Goal: Information Seeking & Learning: Learn about a topic

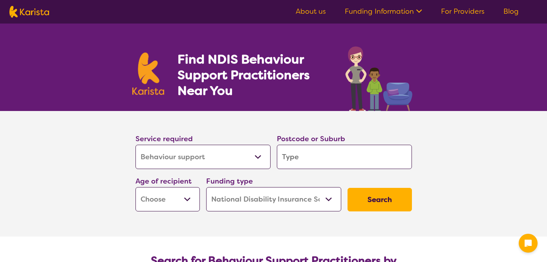
select select "Behaviour support"
select select "NDIS"
select select "Behaviour support"
select select "NDIS"
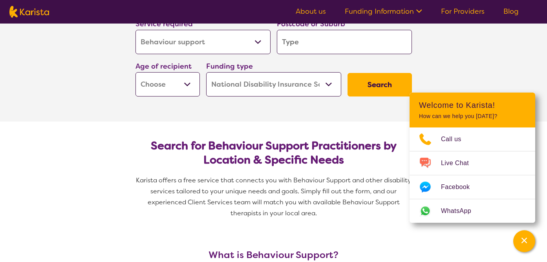
click at [298, 49] on input "search" at bounding box center [344, 42] width 135 height 24
click at [200, 89] on div "Age of recipient Early Childhood - 0 to 9 Child - 10 to 11 Adolescent - 12 to 1…" at bounding box center [167, 78] width 71 height 42
click at [194, 89] on select "Early Childhood - 0 to 9 Child - 10 to 11 Adolescent - 12 to 17 Adult - 18 to 6…" at bounding box center [167, 84] width 64 height 24
click at [275, 87] on select "Home Care Package (HCP) National Disability Insurance Scheme (NDIS) I don't know" at bounding box center [273, 84] width 135 height 24
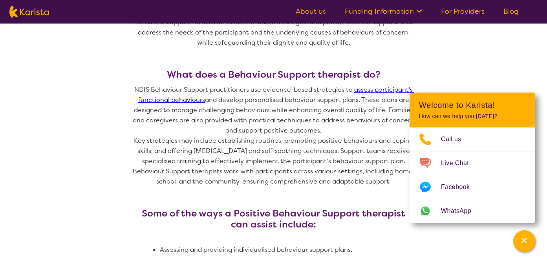
scroll to position [202, 0]
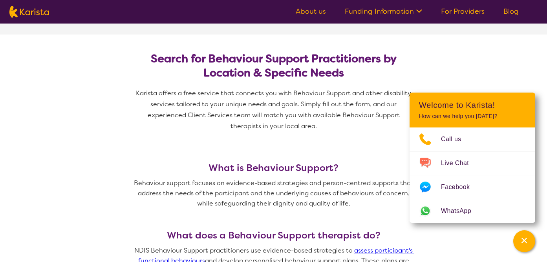
click at [314, 13] on link "About us" at bounding box center [311, 11] width 30 height 9
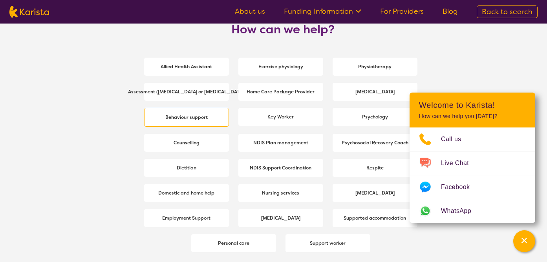
scroll to position [1050, 0]
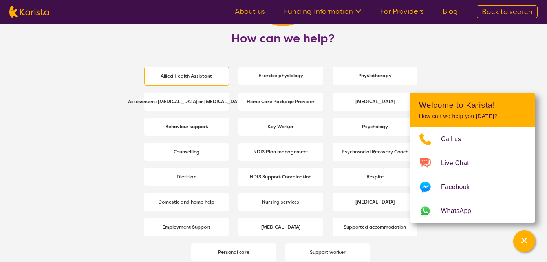
click at [165, 77] on b "Allied Health Assistant" at bounding box center [186, 76] width 51 height 6
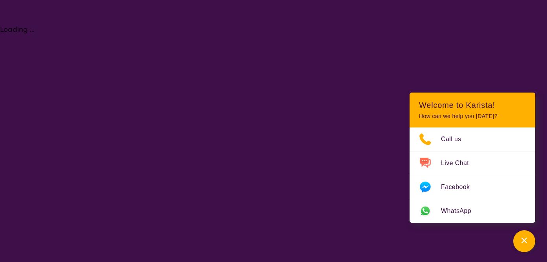
select select "Allied Health Assistant"
select select "NDIS"
select select "Allied Health Assistant"
select select "NDIS"
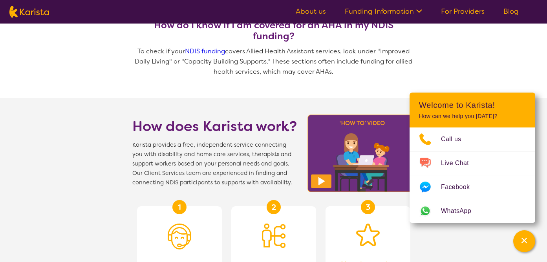
scroll to position [815, 0]
